Goal: Information Seeking & Learning: Learn about a topic

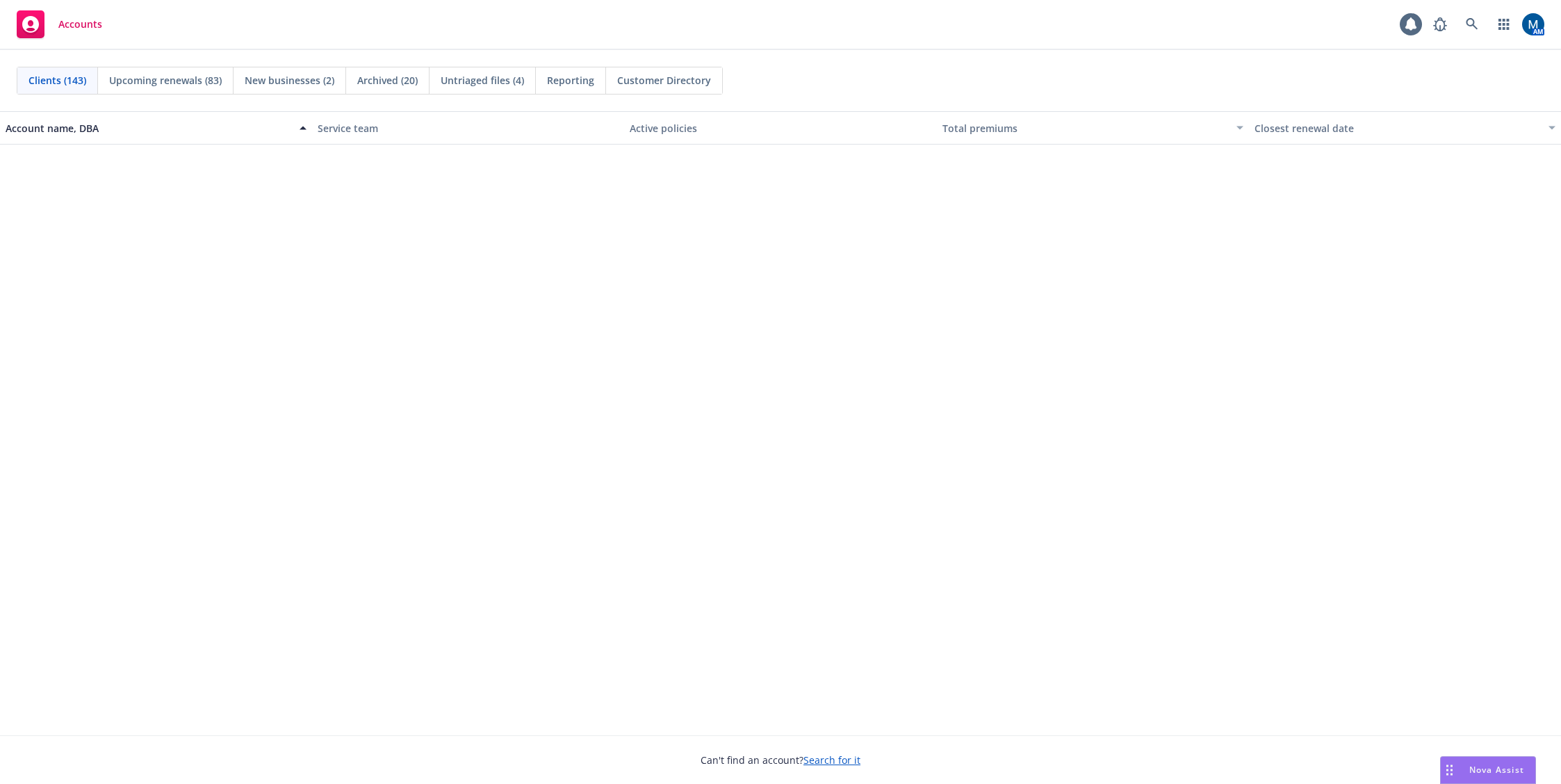
scroll to position [4376, 0]
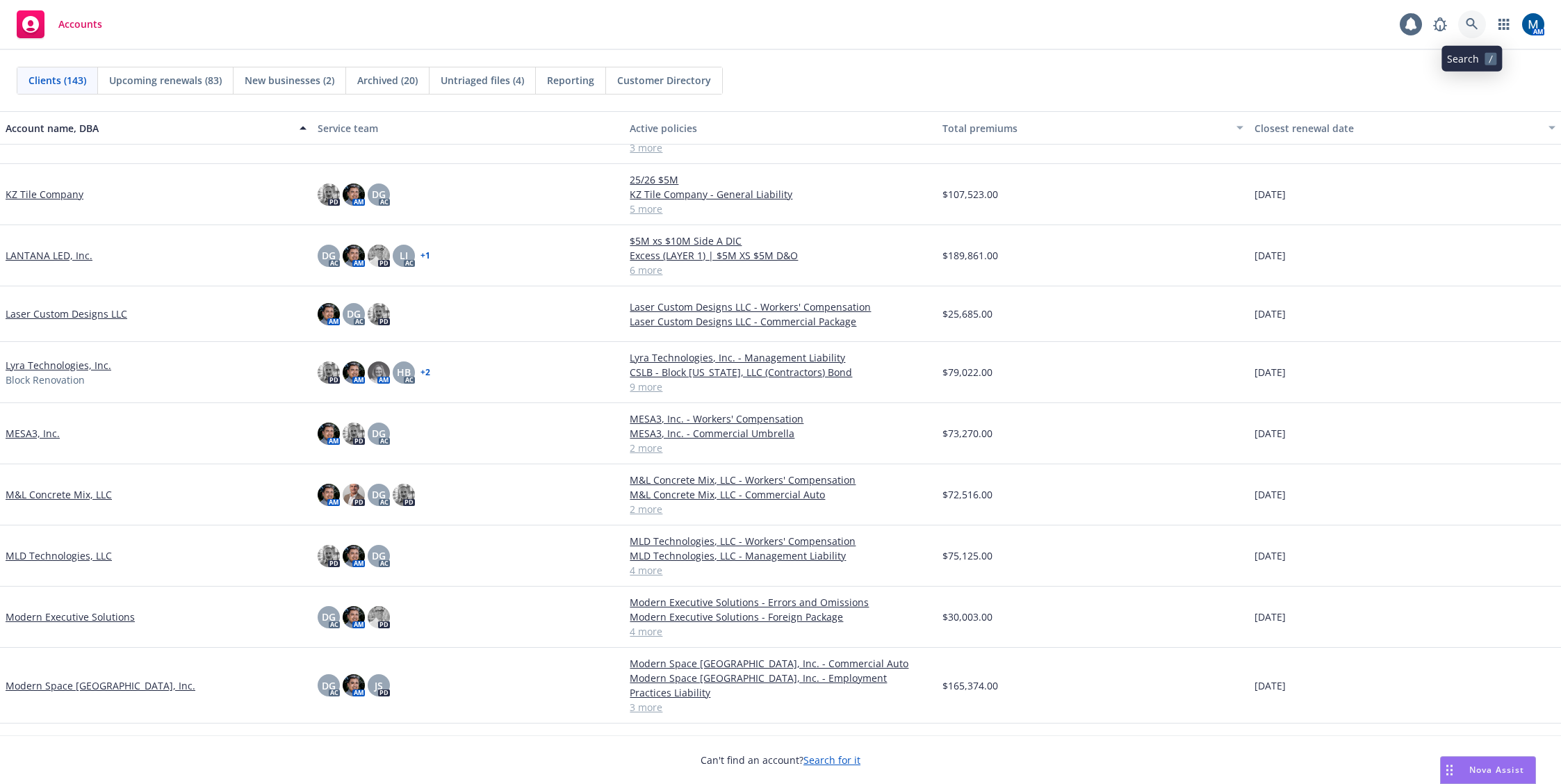
click at [1480, 21] on link at bounding box center [1472, 24] width 28 height 28
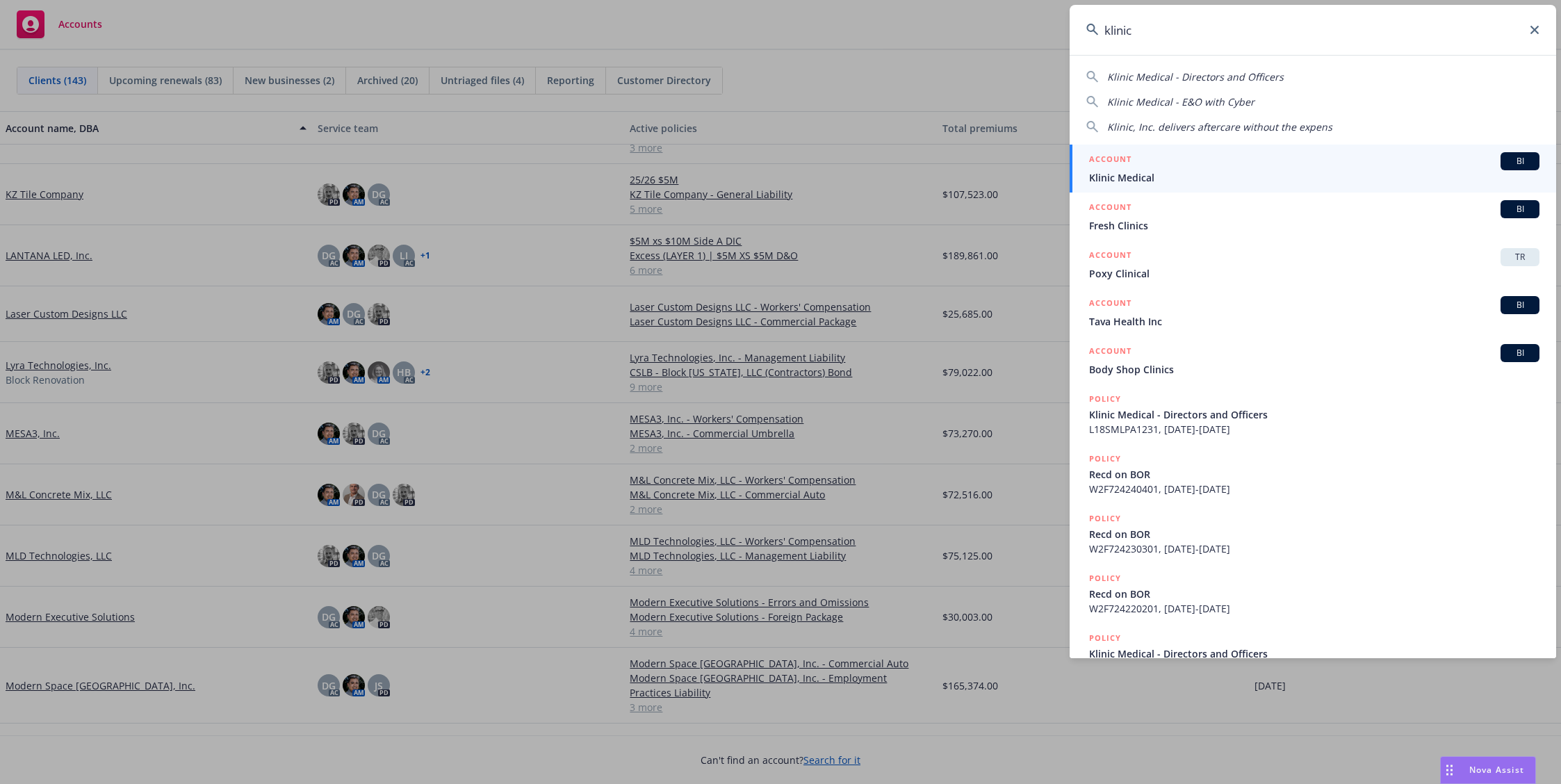
type input "klinic"
click at [1211, 178] on span "Klinic Medical" at bounding box center [1314, 177] width 450 height 15
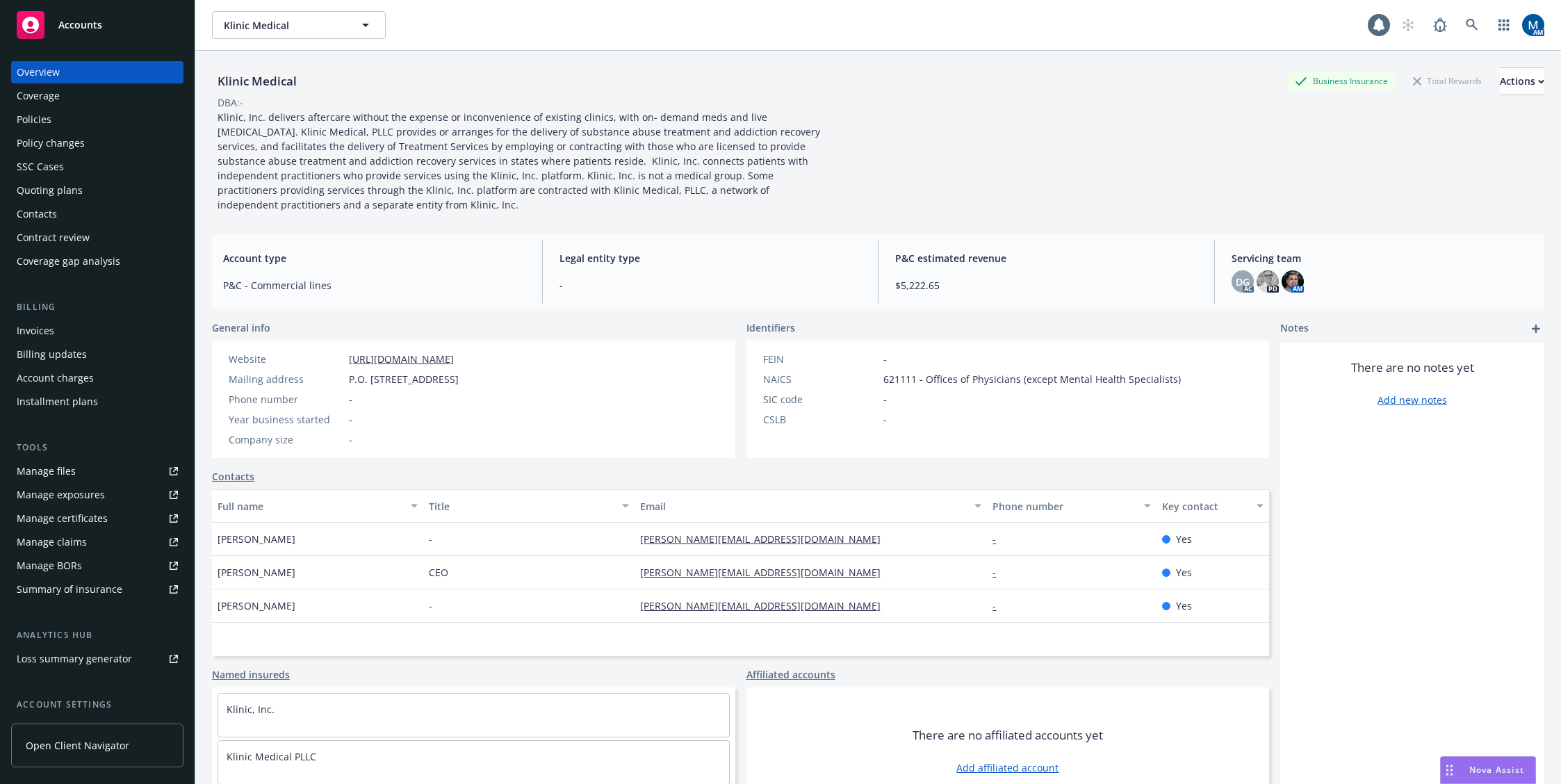
click at [110, 121] on div "Policies" at bounding box center [97, 119] width 161 height 22
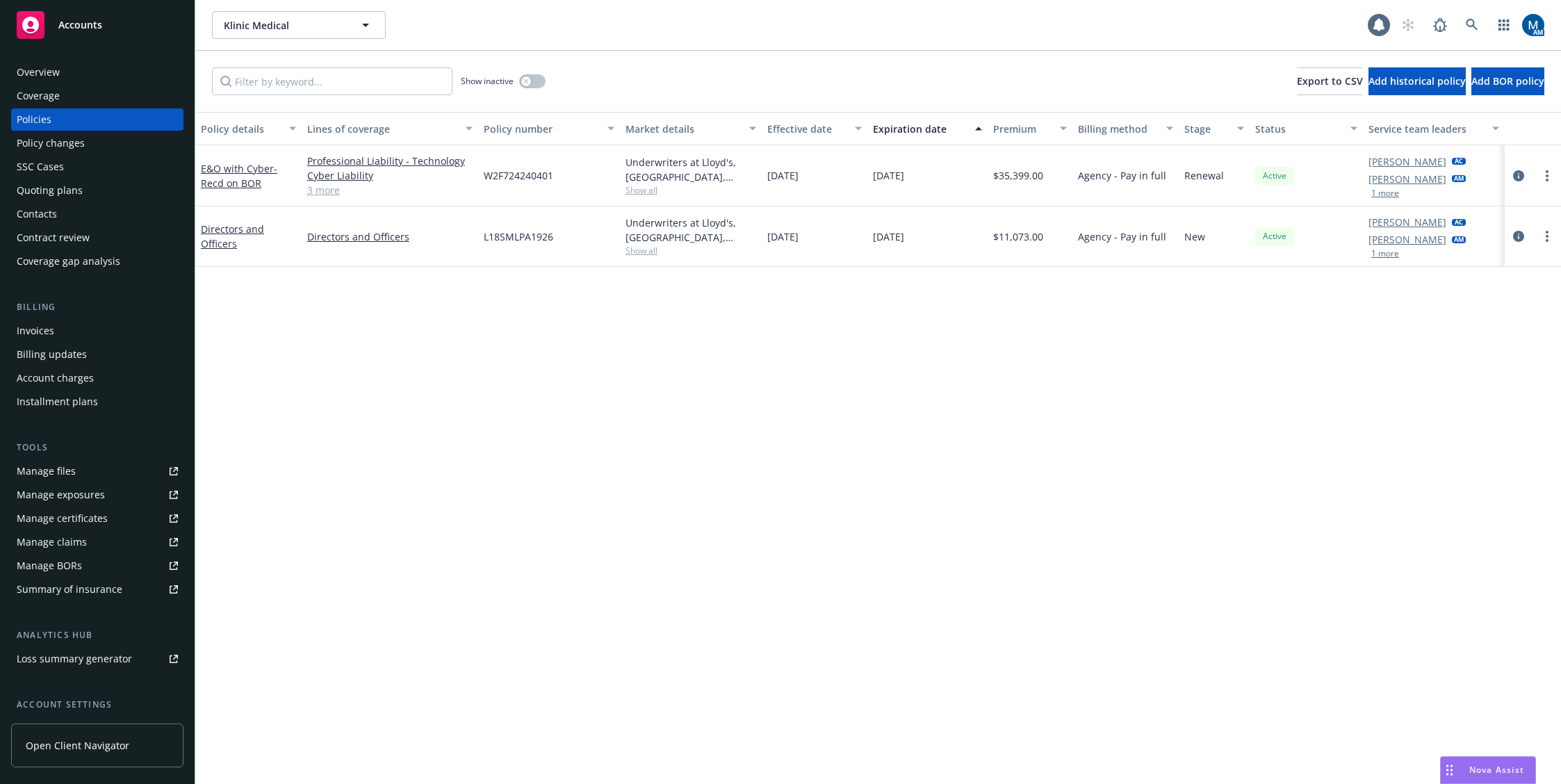
click at [277, 345] on div "Policy details Lines of coverage Policy number Market details Effective date Ex…" at bounding box center [877, 447] width 1365 height 672
click at [526, 79] on icon "button" at bounding box center [526, 81] width 6 height 6
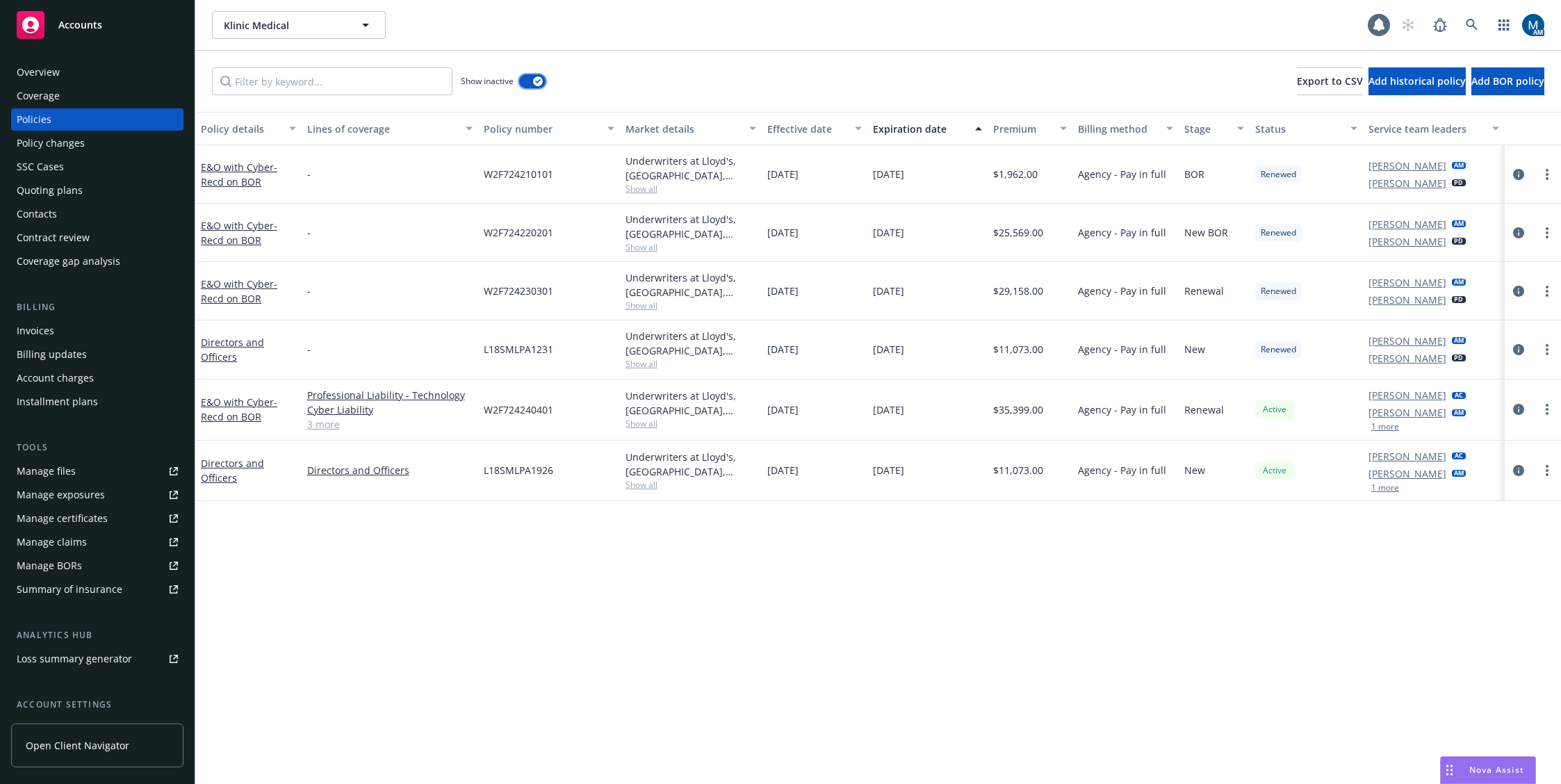
click at [527, 82] on button "button" at bounding box center [531, 81] width 26 height 14
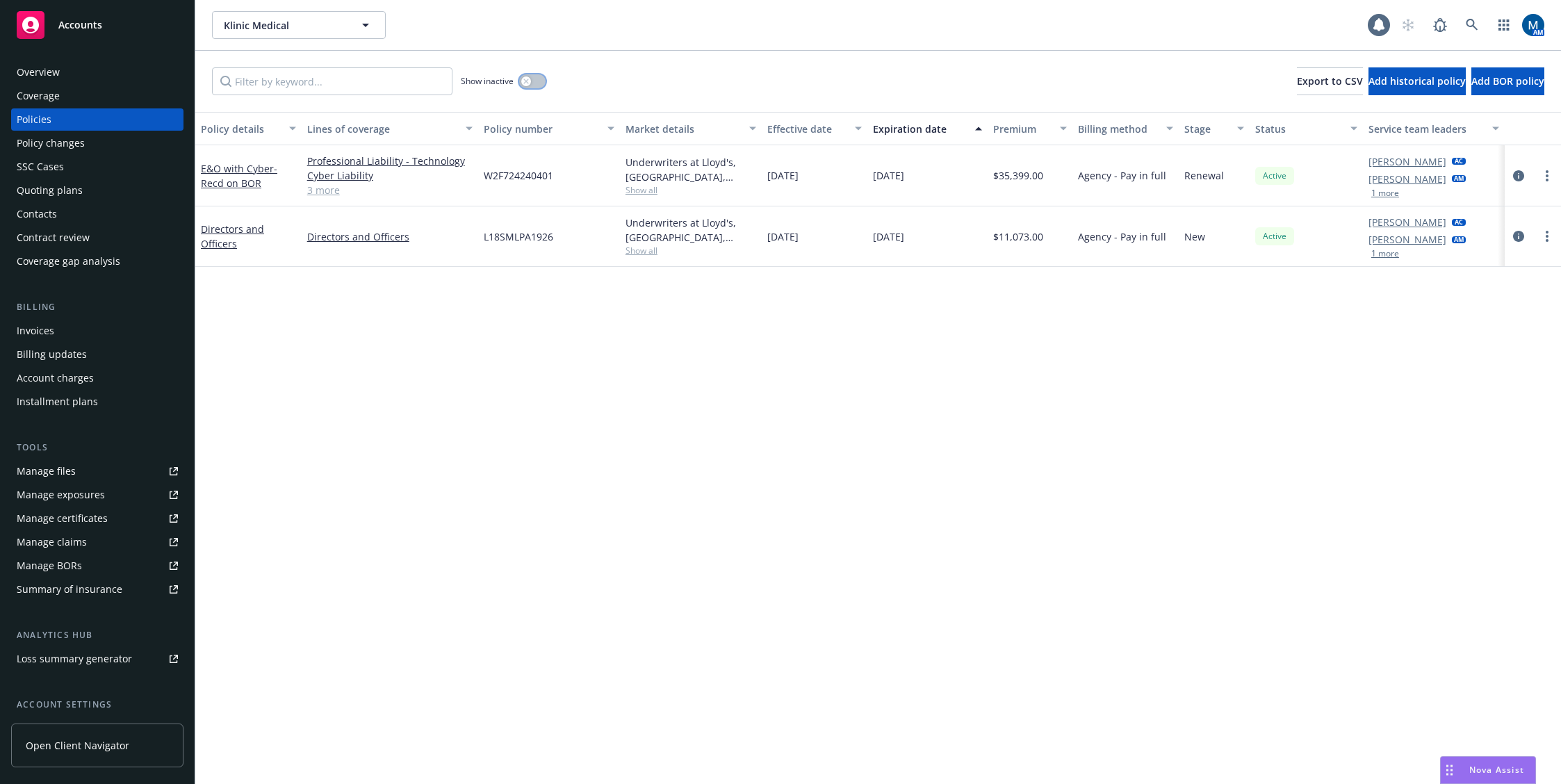
click at [527, 82] on icon "button" at bounding box center [526, 80] width 5 height 5
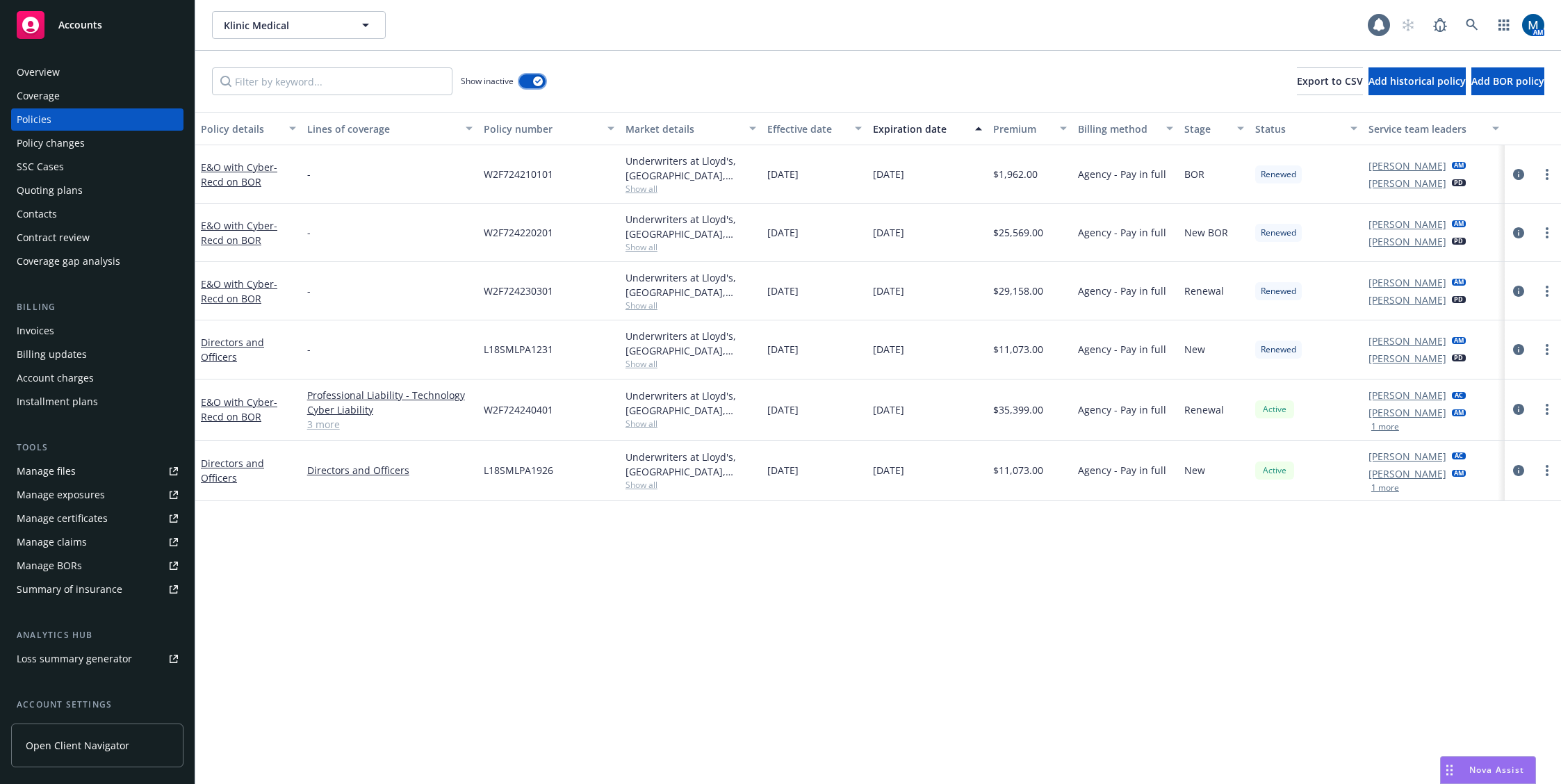
click at [528, 82] on button "button" at bounding box center [531, 81] width 26 height 14
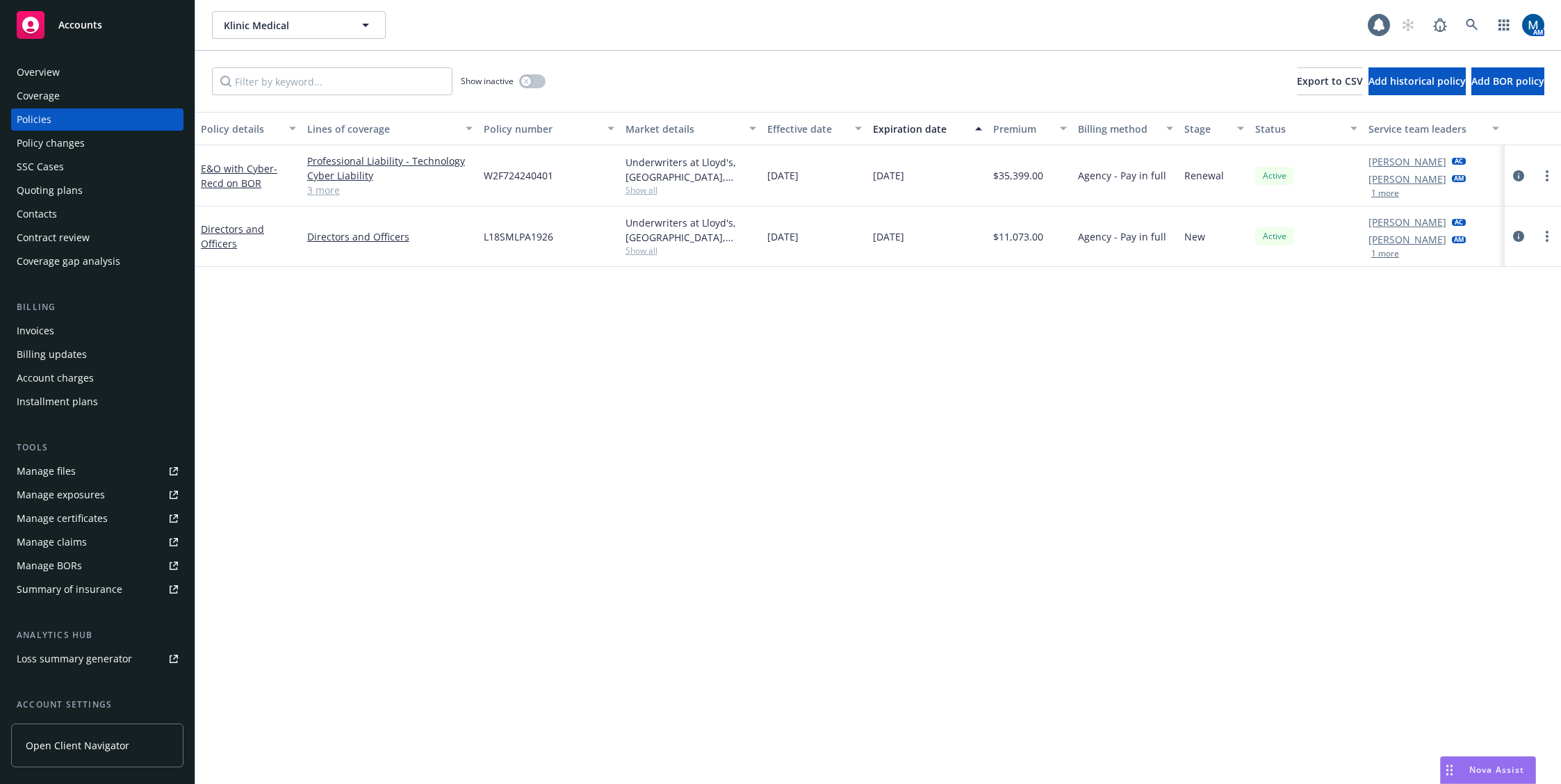
click at [415, 399] on div "Policy details Lines of coverage Policy number Market details Effective date Ex…" at bounding box center [877, 447] width 1365 height 672
click at [556, 428] on div "Policy details Lines of coverage Policy number Market details Effective date Ex…" at bounding box center [877, 447] width 1365 height 672
click at [70, 79] on div "Overview" at bounding box center [97, 72] width 161 height 22
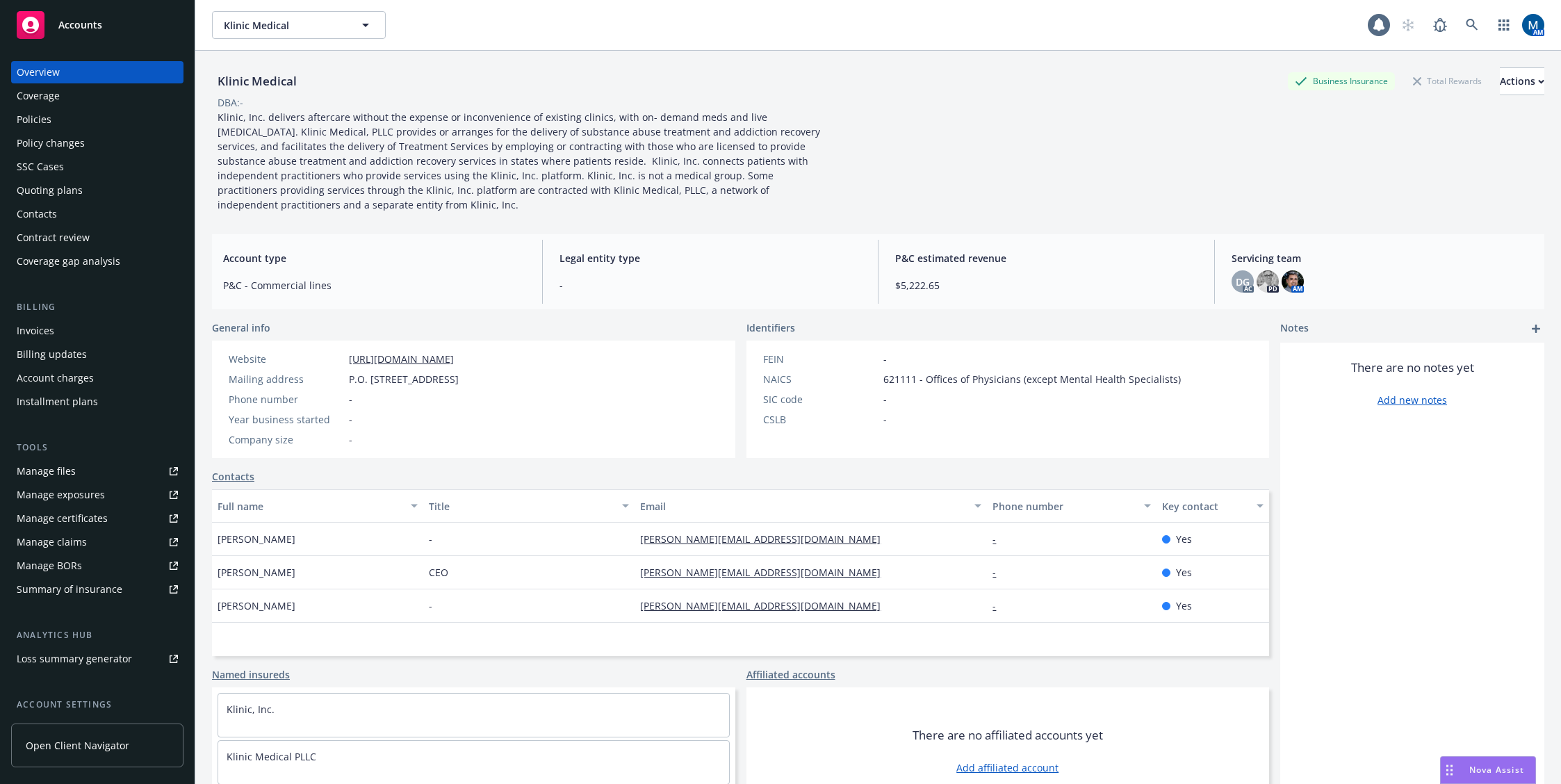
click at [514, 92] on div "Klinic Medical Business Insurance Total Rewards Actions" at bounding box center [878, 81] width 1332 height 28
click at [814, 111] on div "Klinic, Inc. delivers aftercare without the expense or inconvenience of existin…" at bounding box center [525, 160] width 625 height 102
